Goal: Task Accomplishment & Management: Complete application form

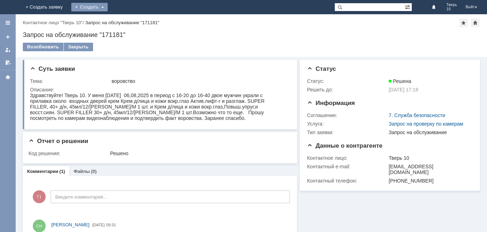
click at [108, 7] on div "Создать" at bounding box center [89, 7] width 36 height 9
click at [133, 22] on link "Заявка" at bounding box center [105, 21] width 54 height 9
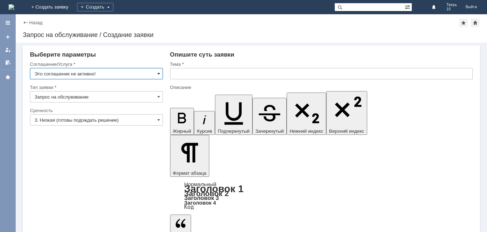
click at [157, 73] on span at bounding box center [158, 74] width 3 height 6
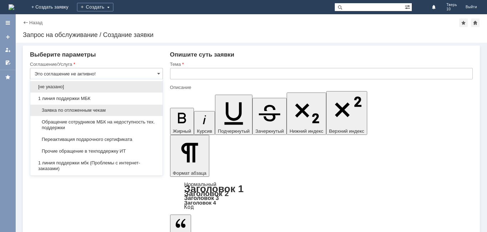
click at [123, 111] on span "Заявка по отложенным чекам" at bounding box center [97, 111] width 124 height 6
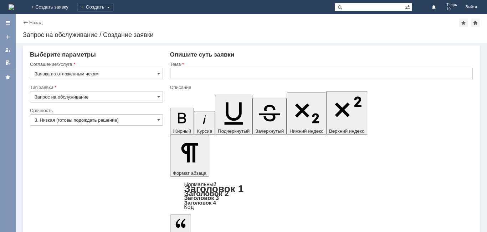
type input "Заявка по отложенным чекам"
click at [192, 75] on input "text" at bounding box center [321, 73] width 302 height 11
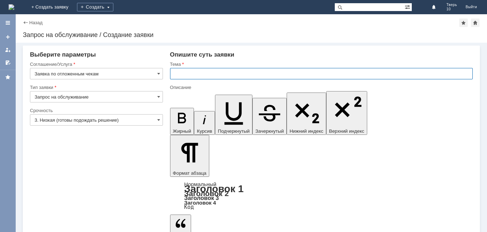
type input "п"
type input "П"
type input "Прошу удалить отложенные чеки"
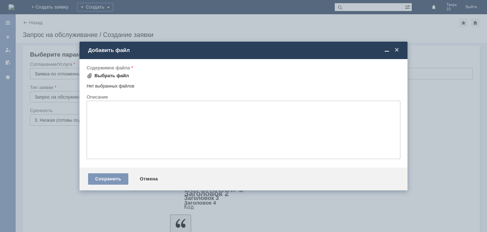
click at [113, 77] on div "Выбрать файл" at bounding box center [111, 76] width 35 height 6
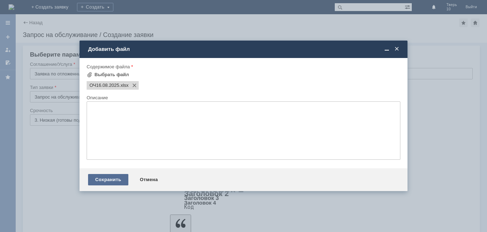
click at [124, 181] on div "Сохранить" at bounding box center [108, 179] width 40 height 11
